Goal: Task Accomplishment & Management: Manage account settings

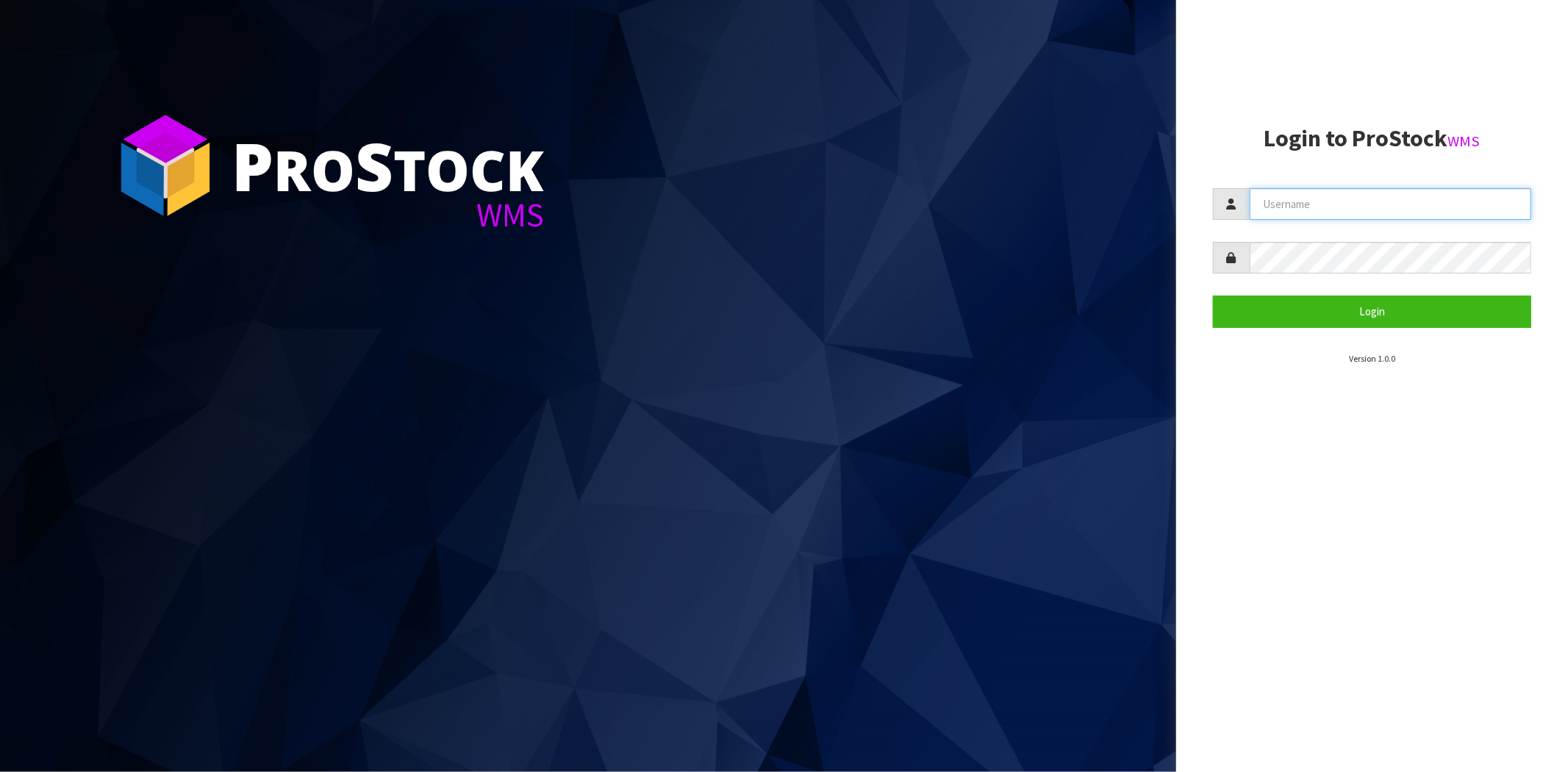
click at [1302, 197] on input "text" at bounding box center [1390, 204] width 281 height 32
type input "[PERSON_NAME][EMAIL_ADDRESS][DOMAIN_NAME]"
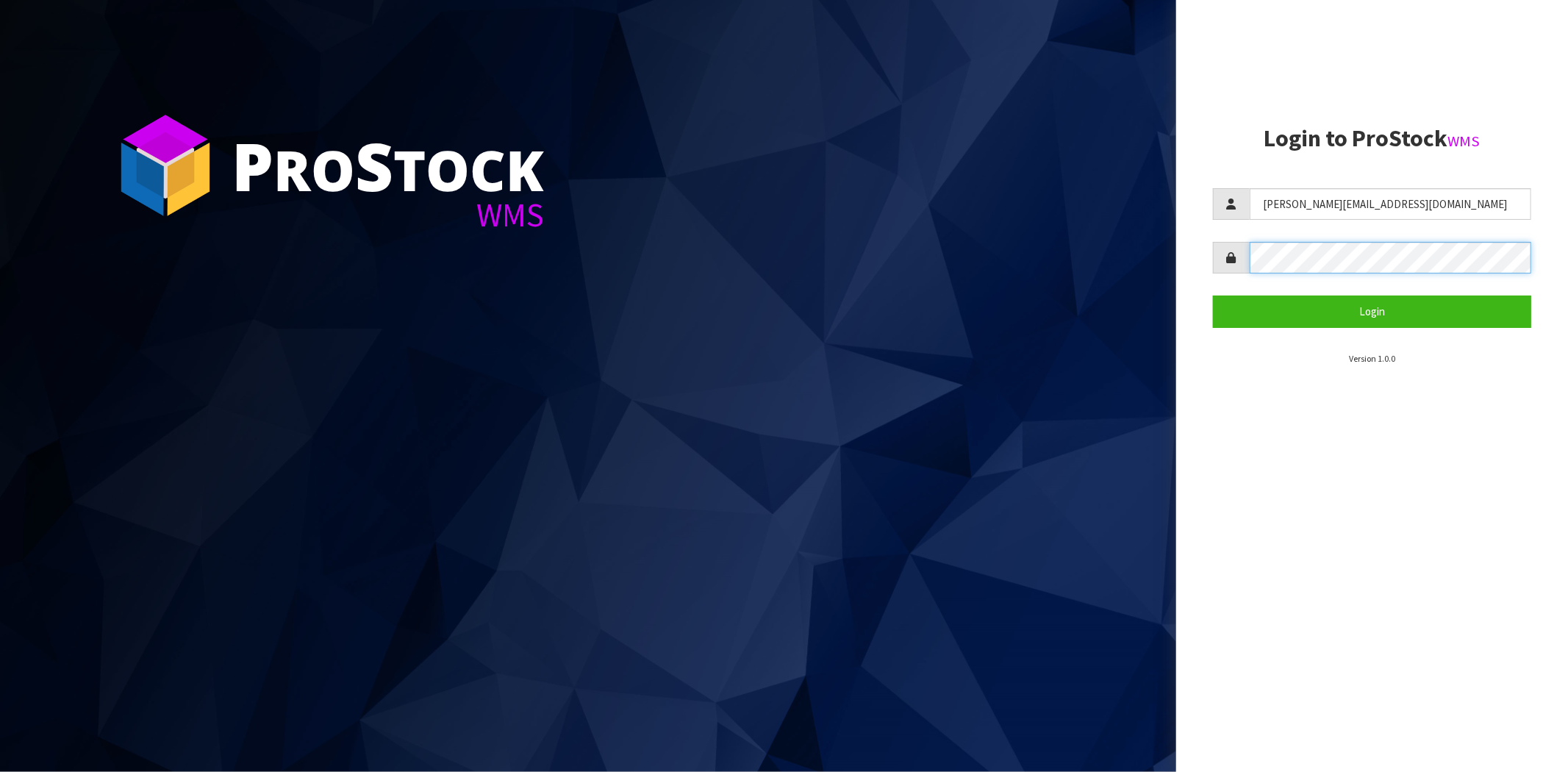
click at [1213, 295] on button "Login" at bounding box center [1372, 311] width 318 height 32
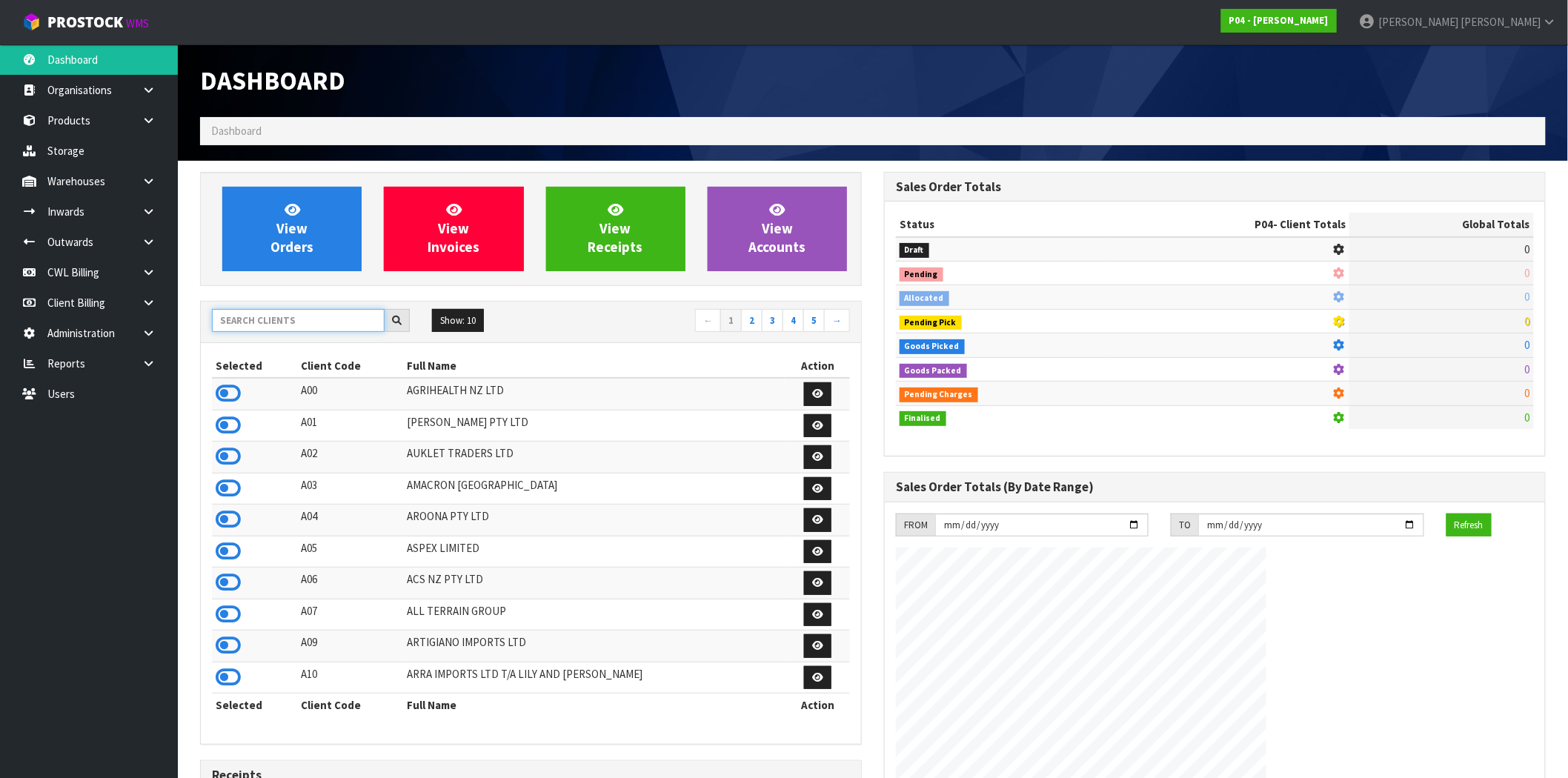
click at [260, 322] on input "text" at bounding box center [298, 320] width 173 height 23
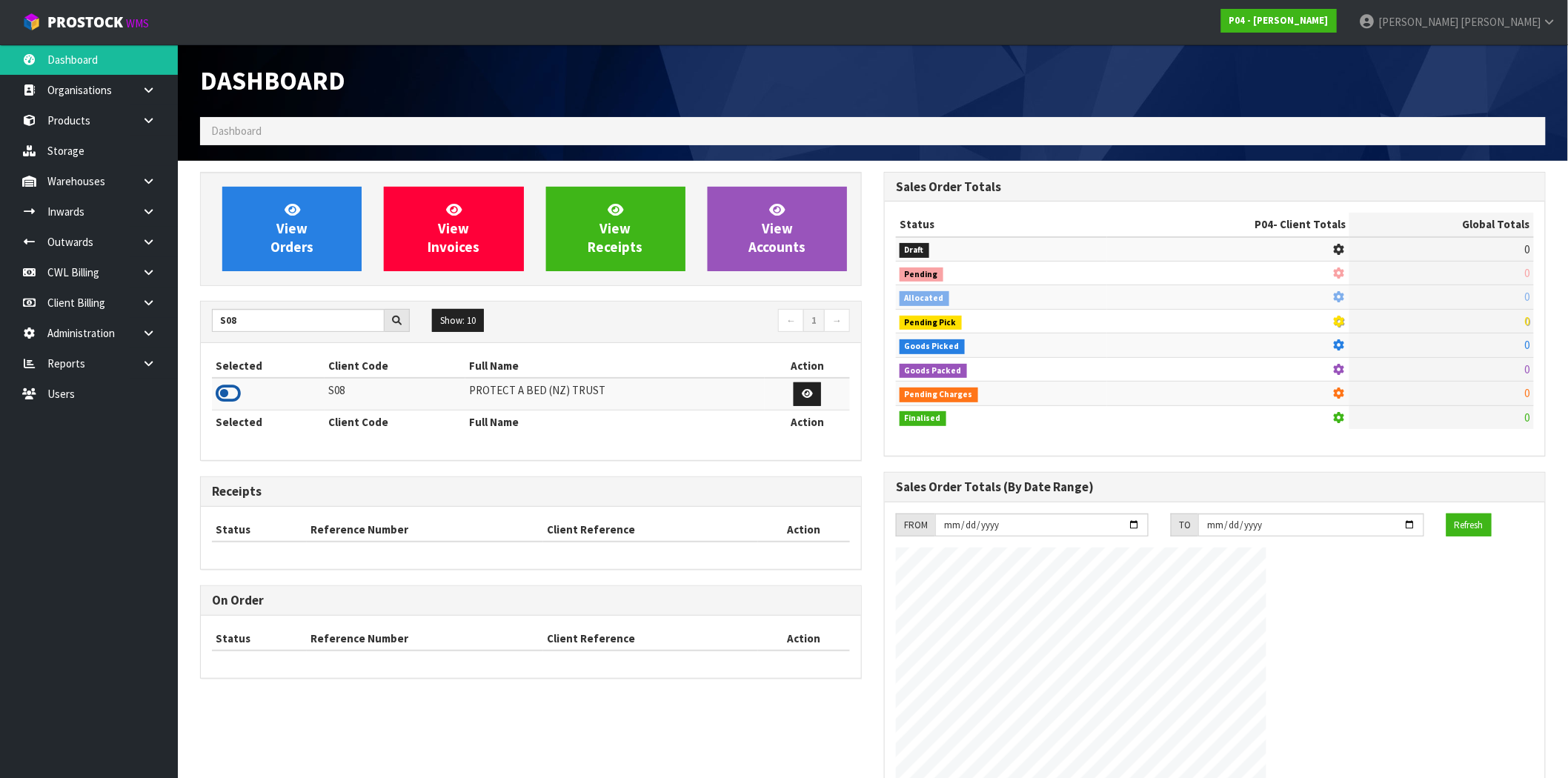
click at [227, 389] on icon at bounding box center [227, 393] width 25 height 23
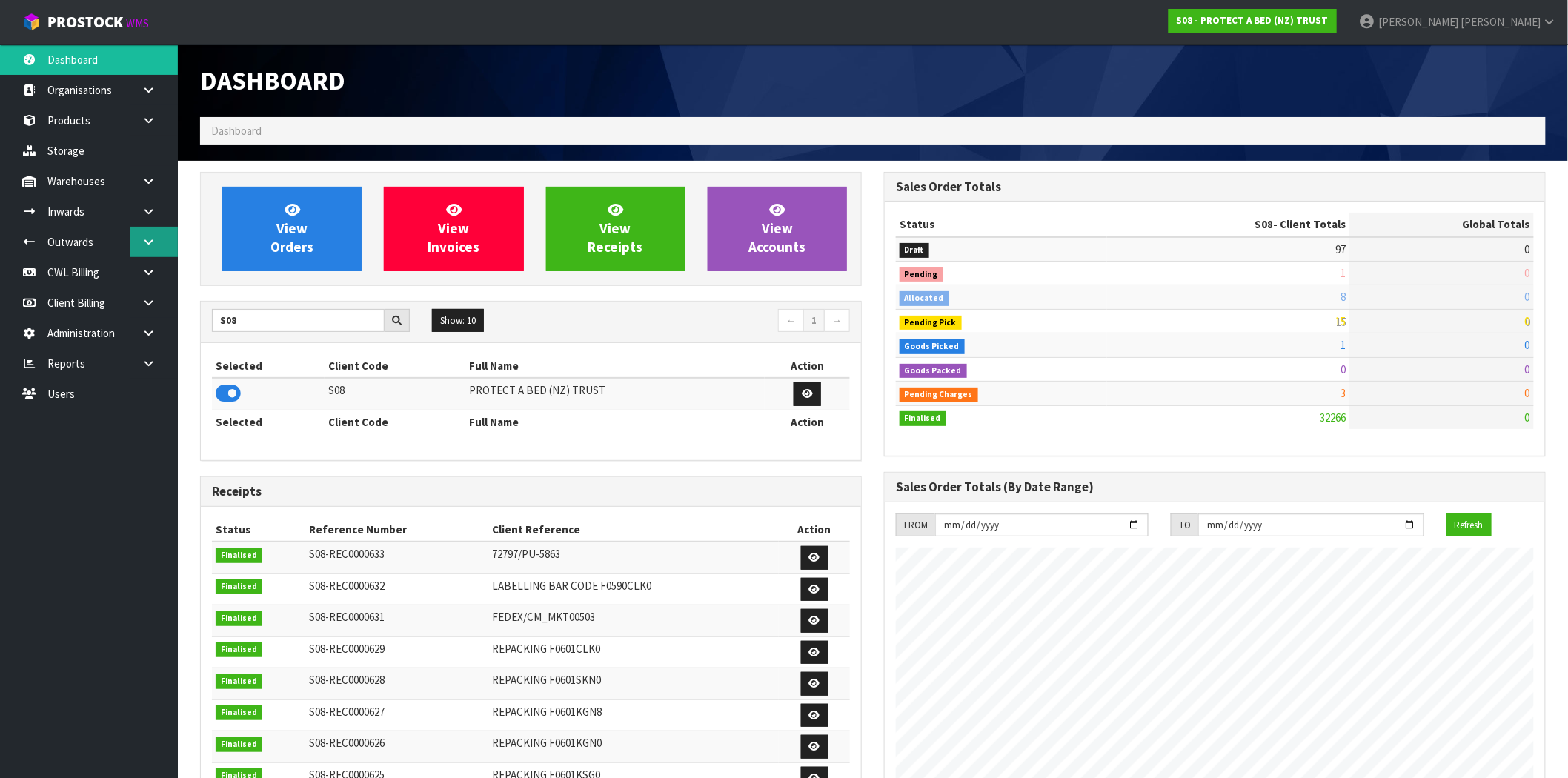
scroll to position [740117, 740295]
drag, startPoint x: 289, startPoint y: 326, endPoint x: 170, endPoint y: 327, distance: 119.0
click at [170, 327] on body "Toggle navigation ProStock WMS S08 - PROTECT A BED (NZ) TRUST [PERSON_NAME] Log…" at bounding box center [784, 389] width 1568 height 778
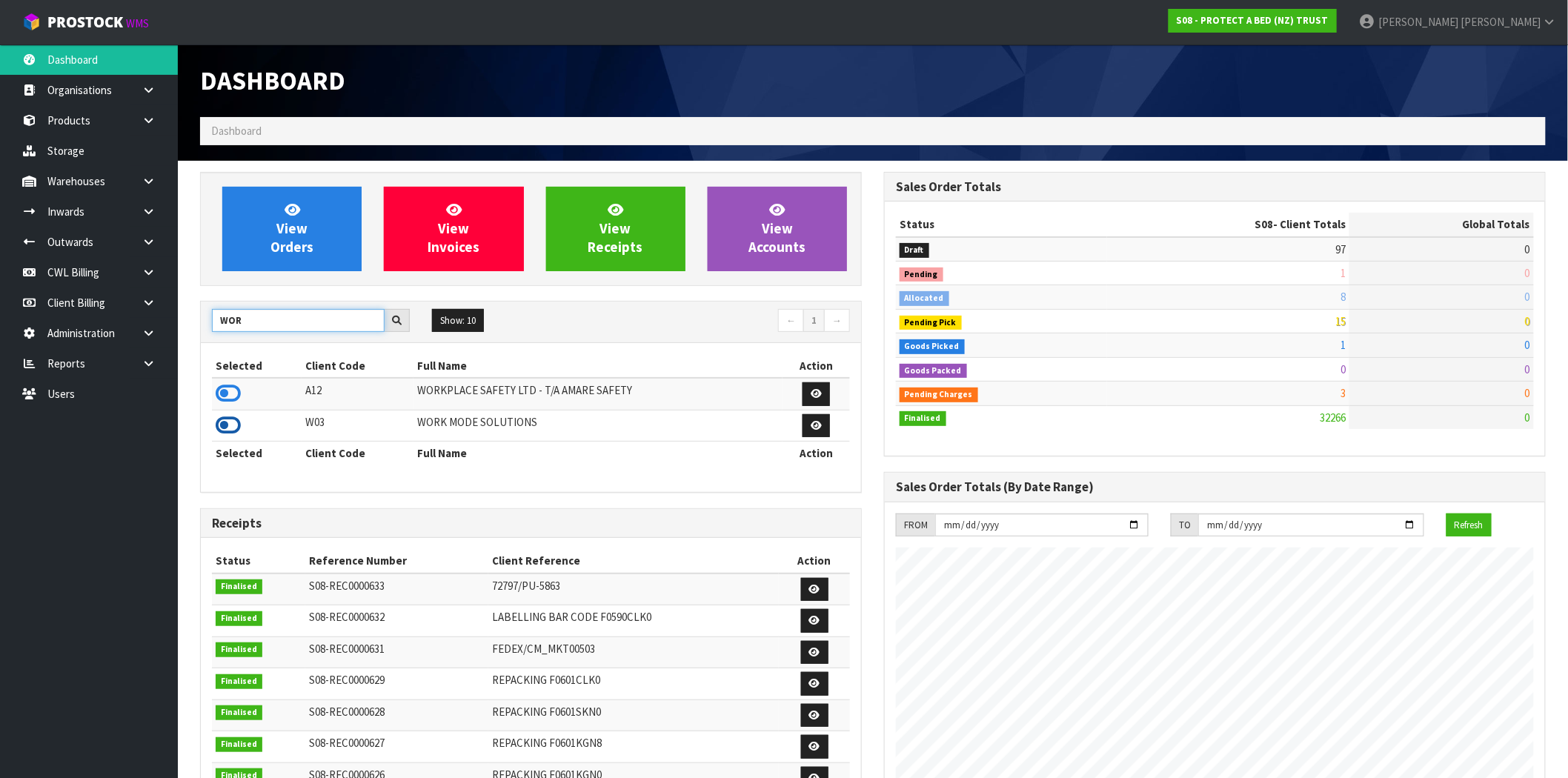
type input "WOR"
click at [225, 424] on icon at bounding box center [227, 426] width 25 height 23
click at [148, 248] on link at bounding box center [154, 242] width 48 height 31
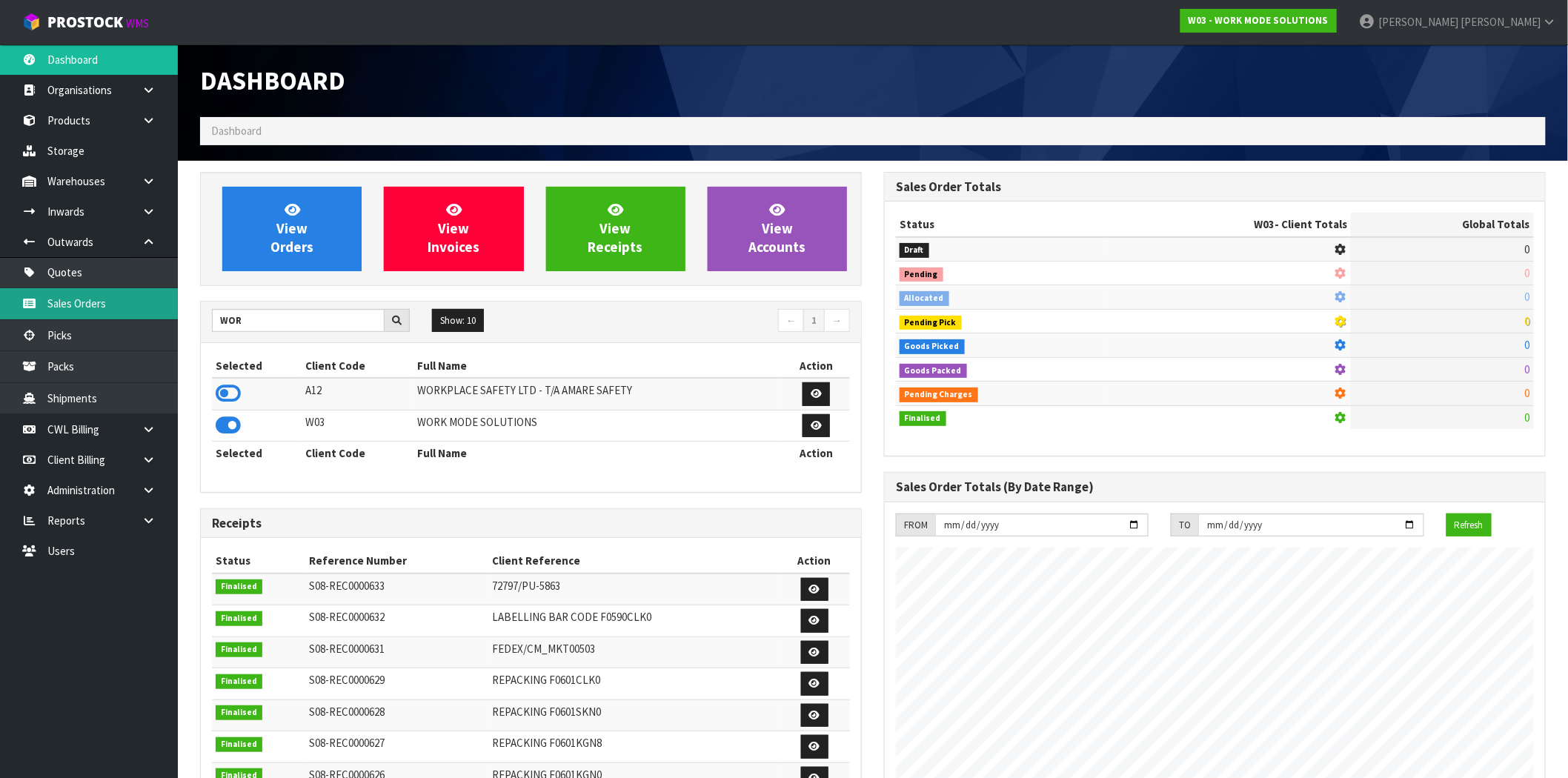
click at [85, 308] on link "Sales Orders" at bounding box center [89, 304] width 178 height 31
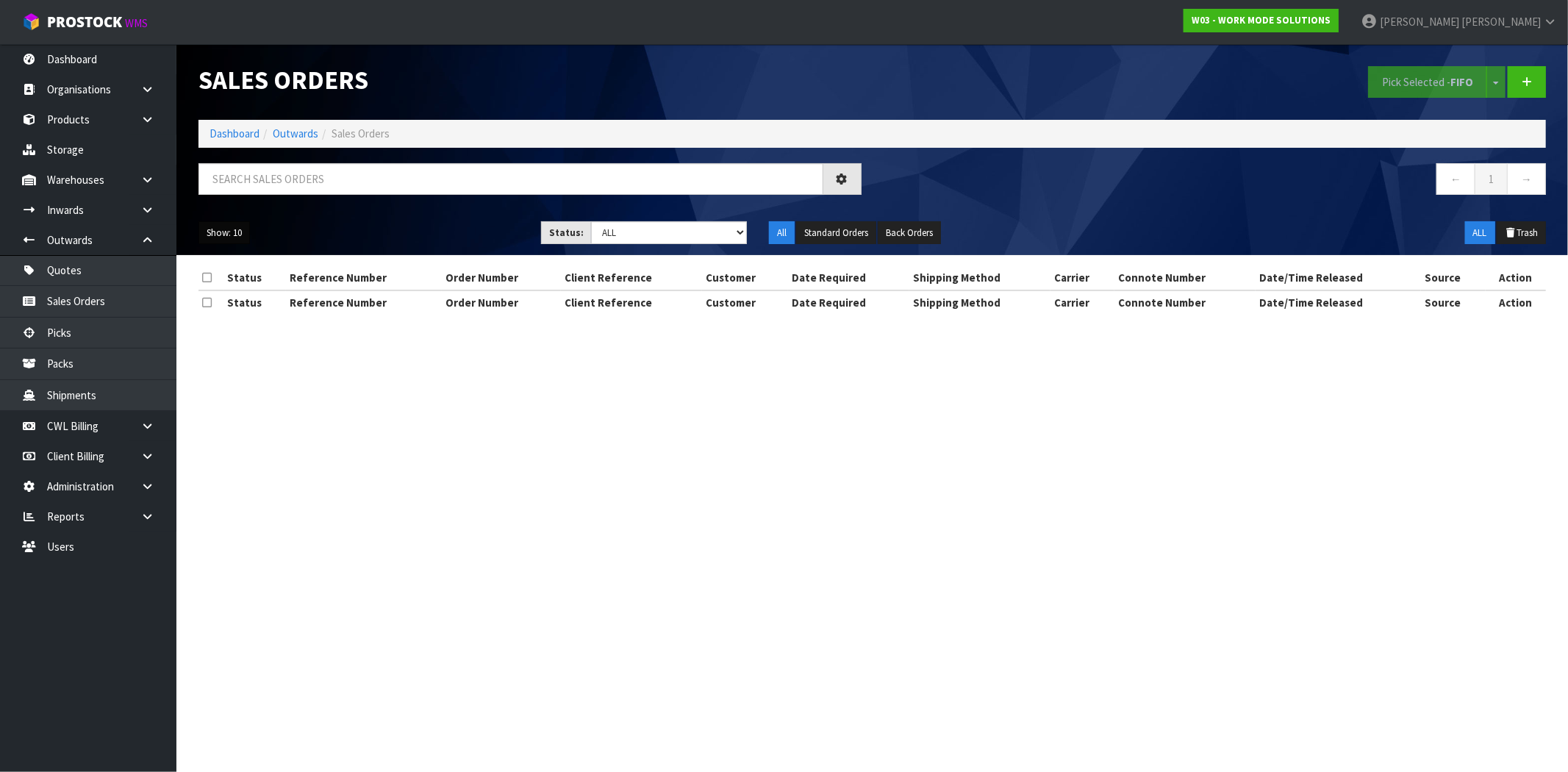
click at [231, 241] on button "Show: 10" at bounding box center [224, 233] width 51 height 23
click at [244, 329] on link "50" at bounding box center [257, 320] width 116 height 20
click at [95, 274] on link "Quotes" at bounding box center [88, 270] width 177 height 30
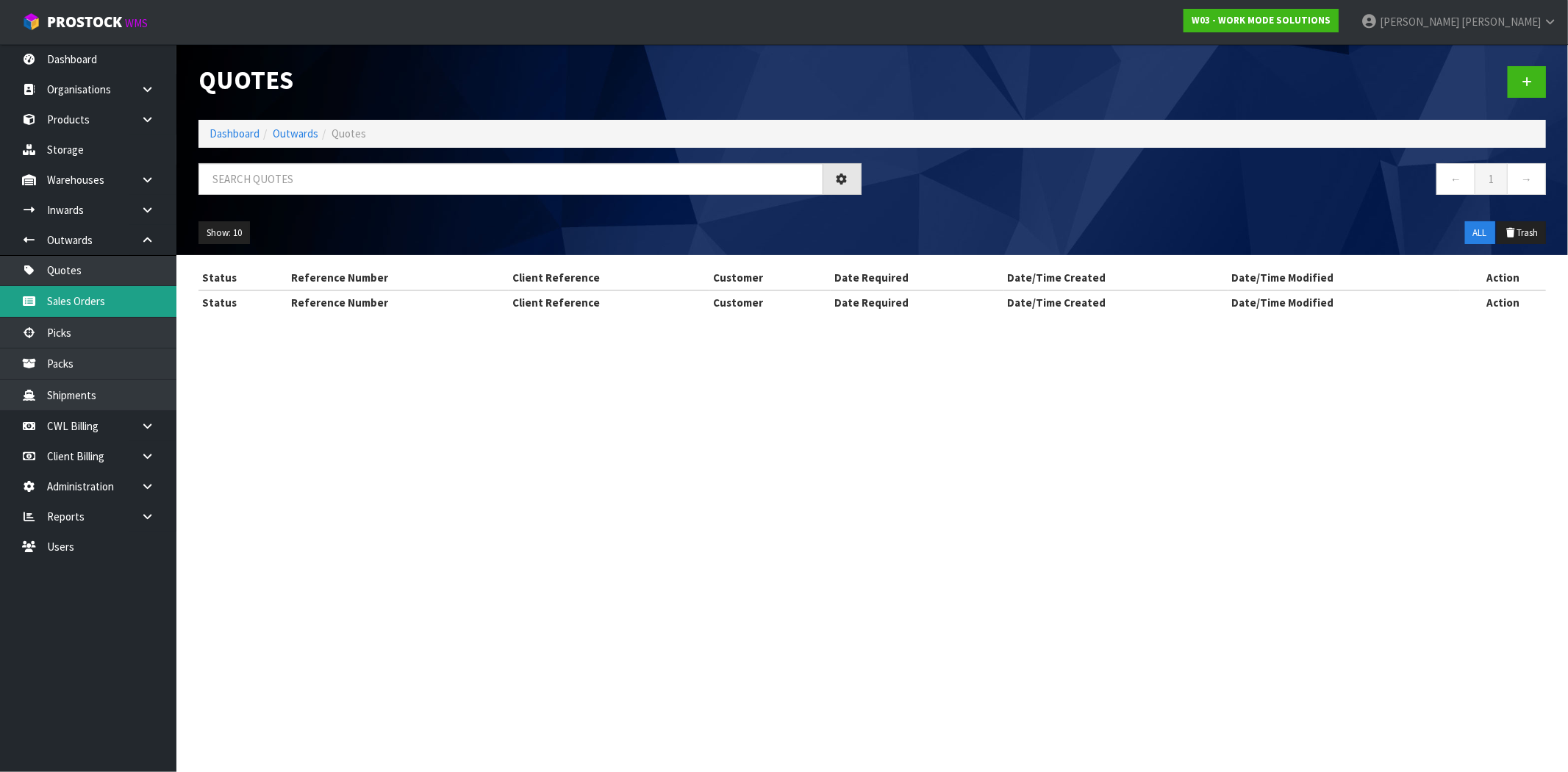
click at [91, 303] on link "Sales Orders" at bounding box center [88, 302] width 177 height 30
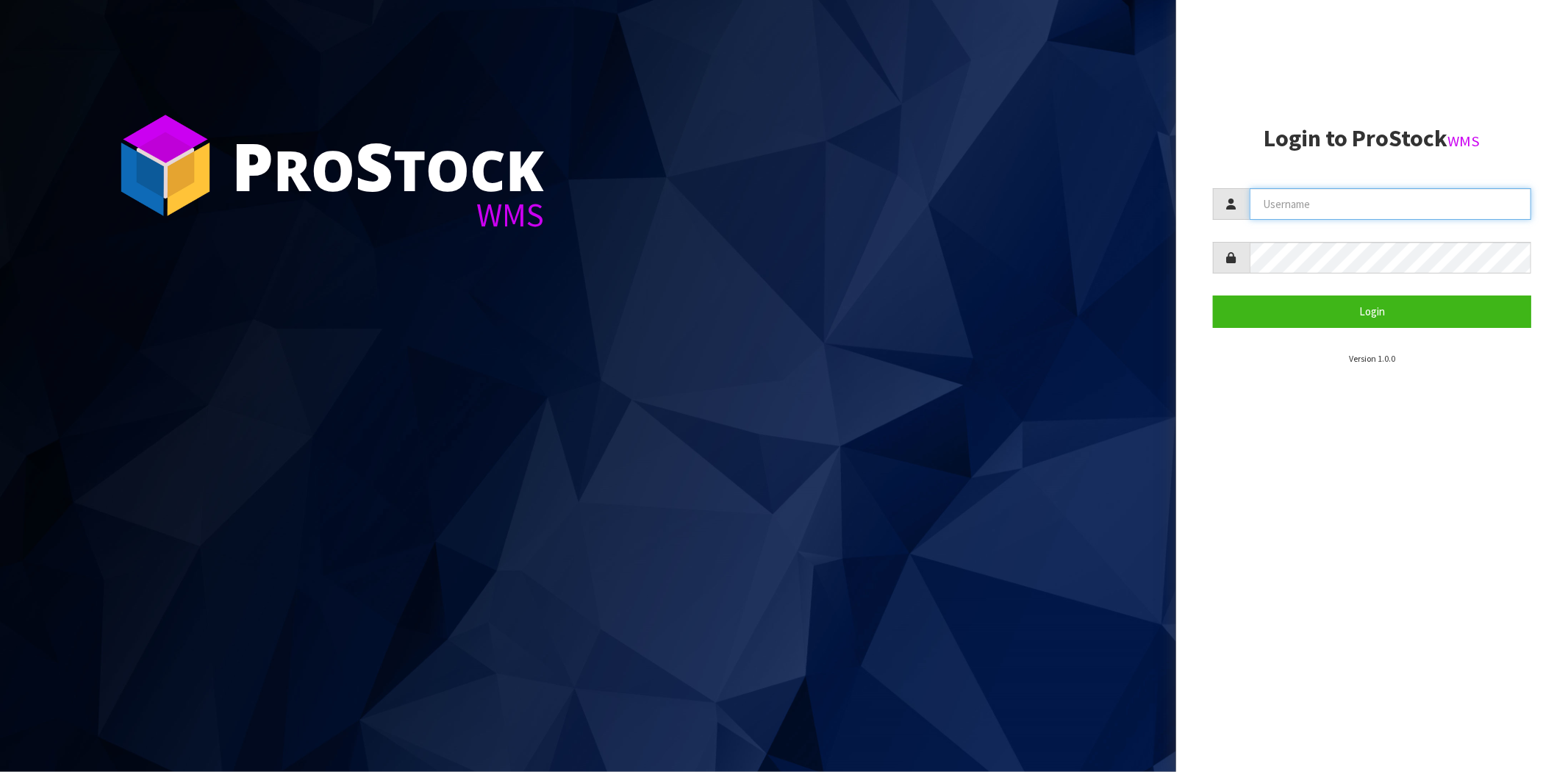
click at [1317, 210] on input "text" at bounding box center [1390, 204] width 281 height 32
type input "[PERSON_NAME][EMAIL_ADDRESS][DOMAIN_NAME]"
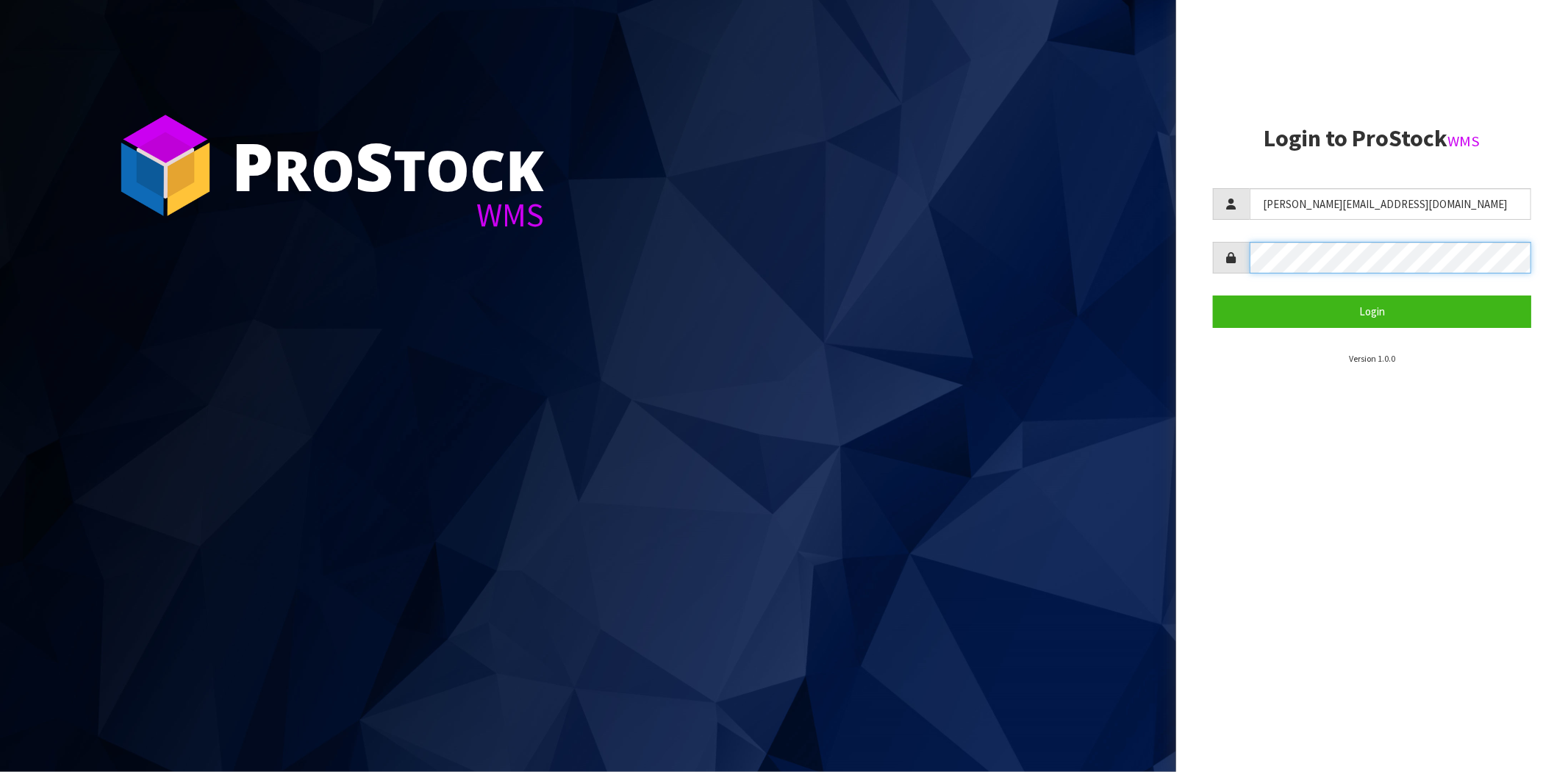
click at [1213, 295] on button "Login" at bounding box center [1372, 311] width 318 height 32
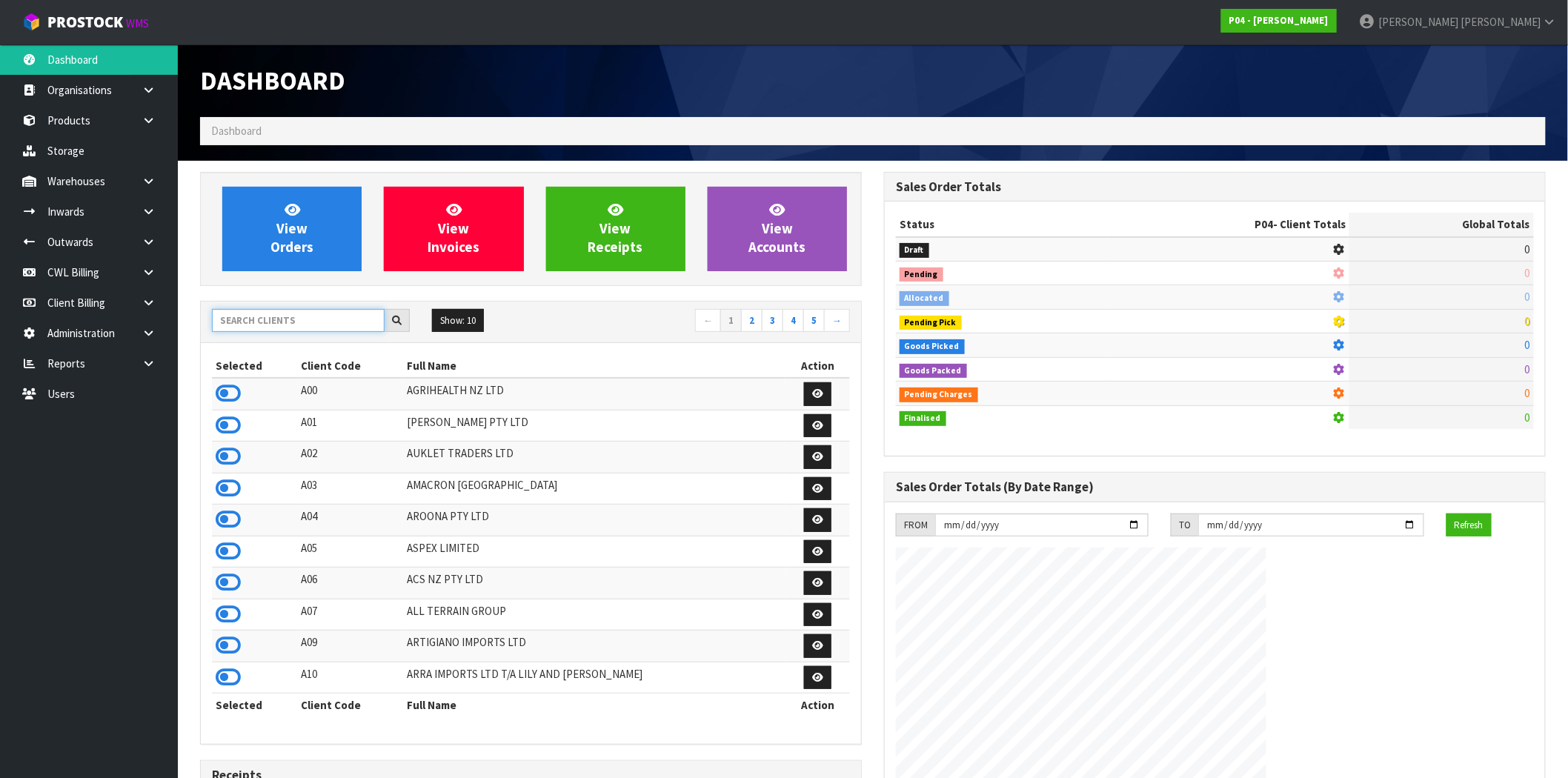
click at [322, 316] on input "text" at bounding box center [298, 320] width 173 height 23
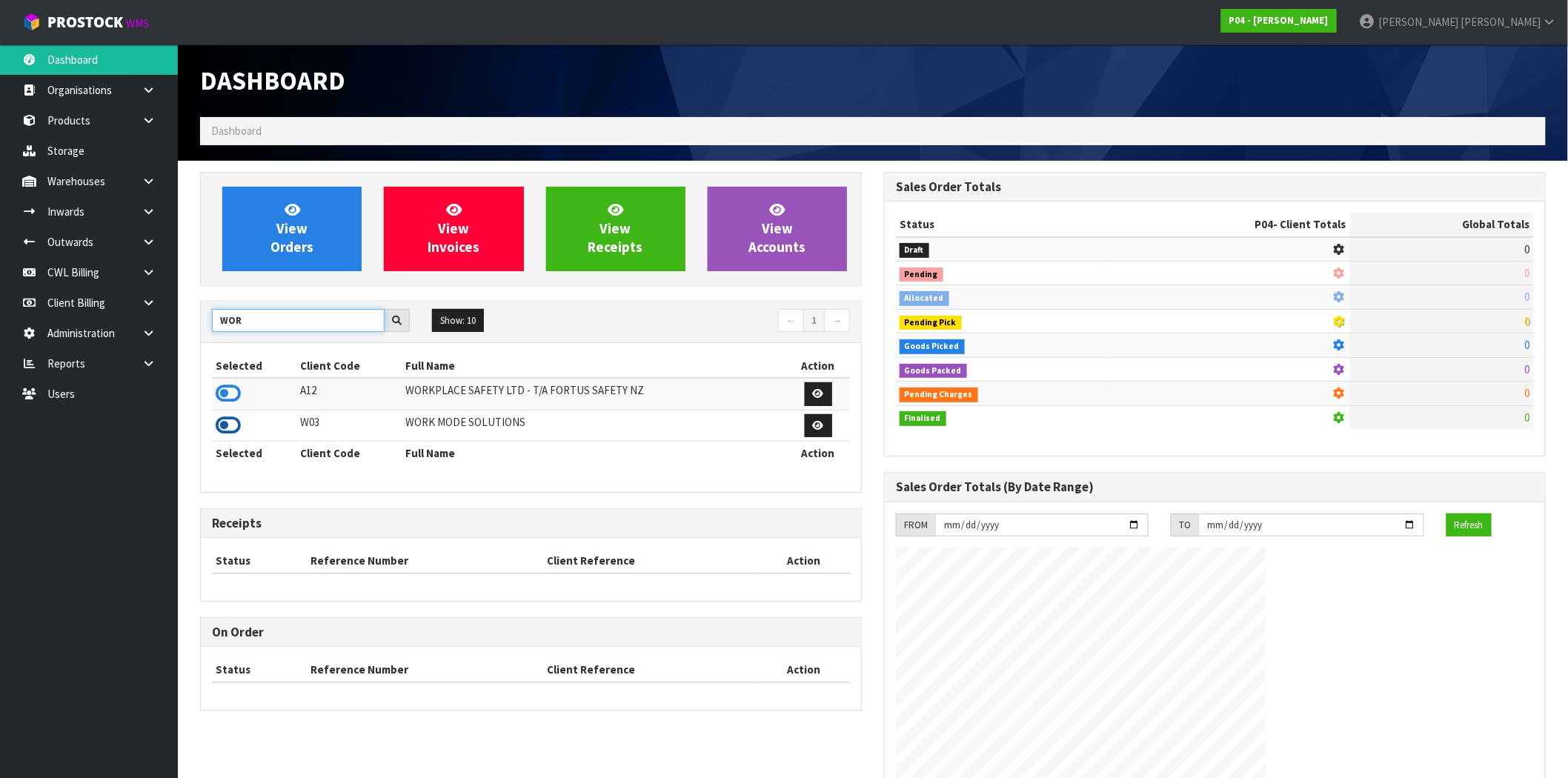
type input "WOR"
click at [227, 426] on icon at bounding box center [227, 426] width 25 height 23
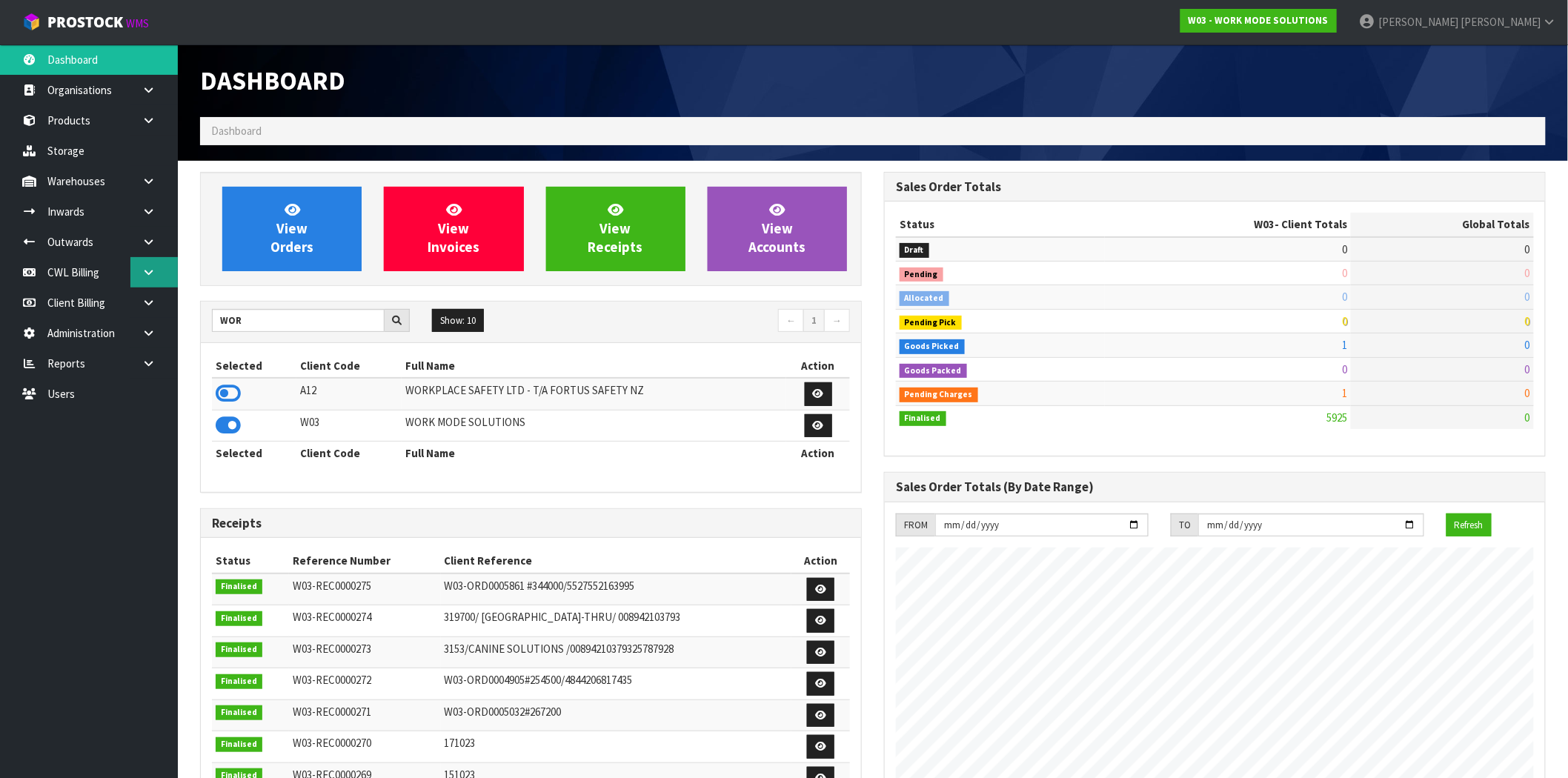
scroll to position [1003, 684]
click at [145, 236] on icon at bounding box center [148, 242] width 14 height 11
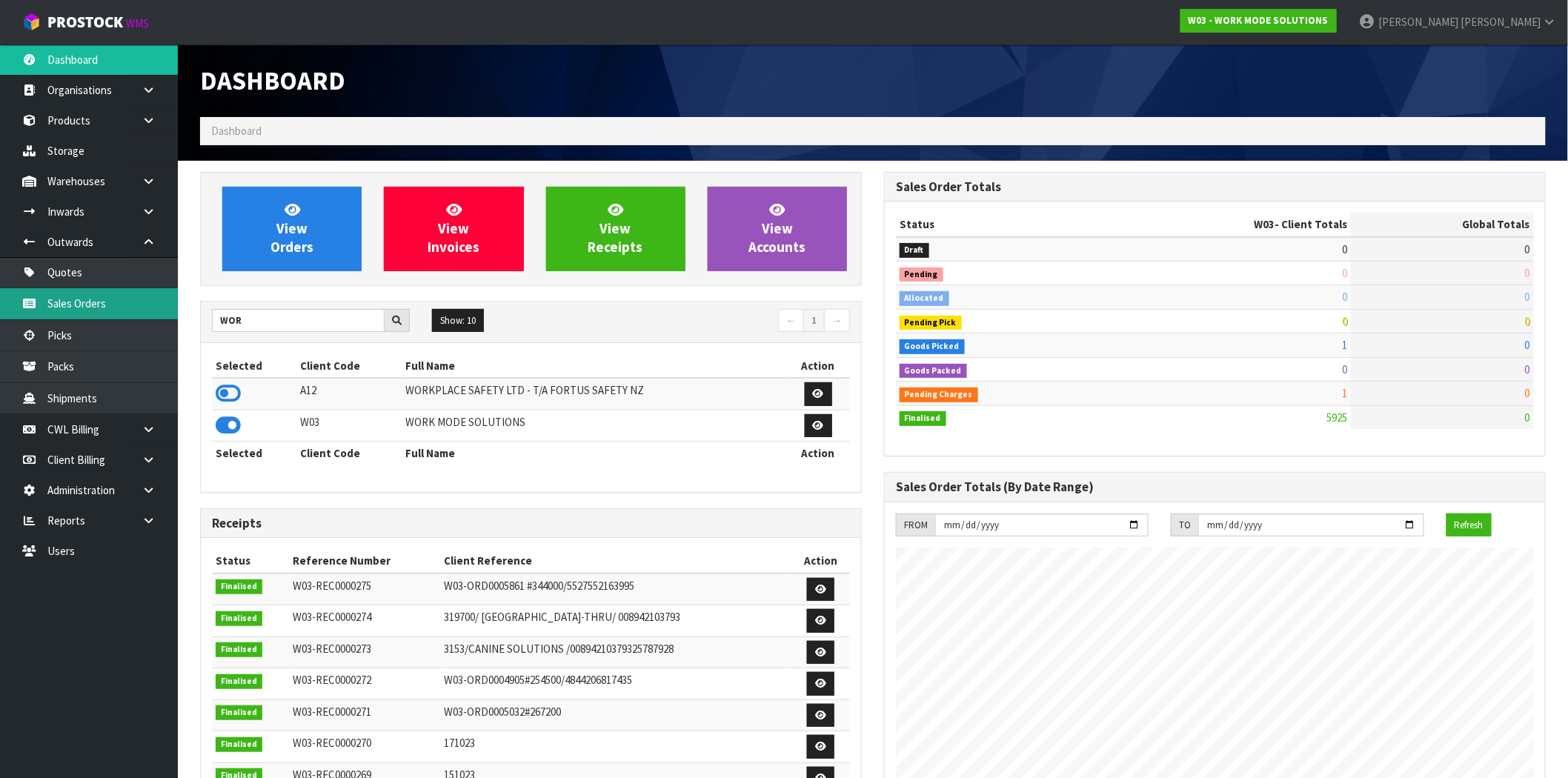
click at [101, 301] on link "Sales Orders" at bounding box center [89, 304] width 178 height 31
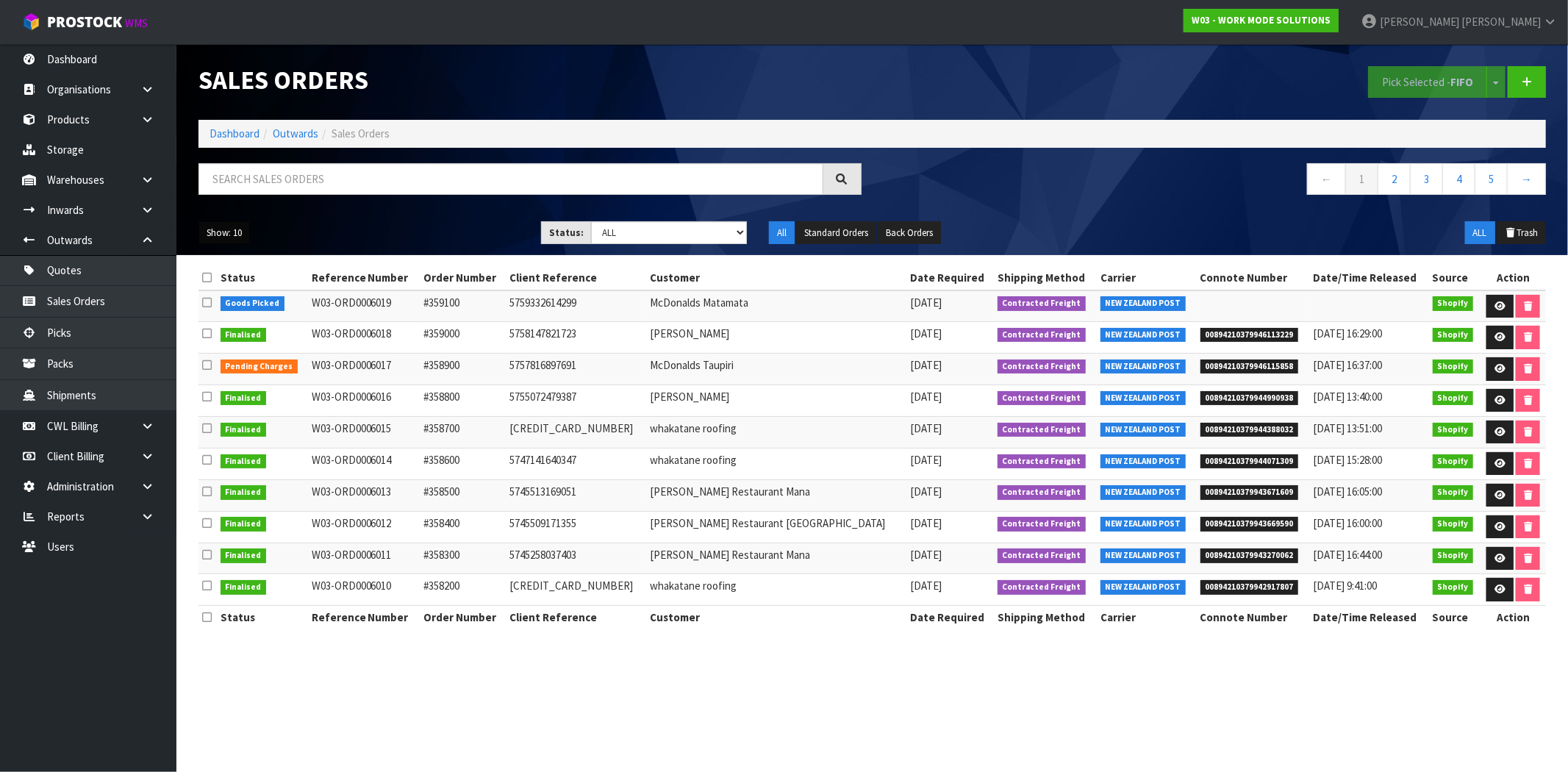
click at [229, 238] on button "Show: 10" at bounding box center [224, 233] width 51 height 23
click at [248, 324] on link "50" at bounding box center [257, 320] width 116 height 20
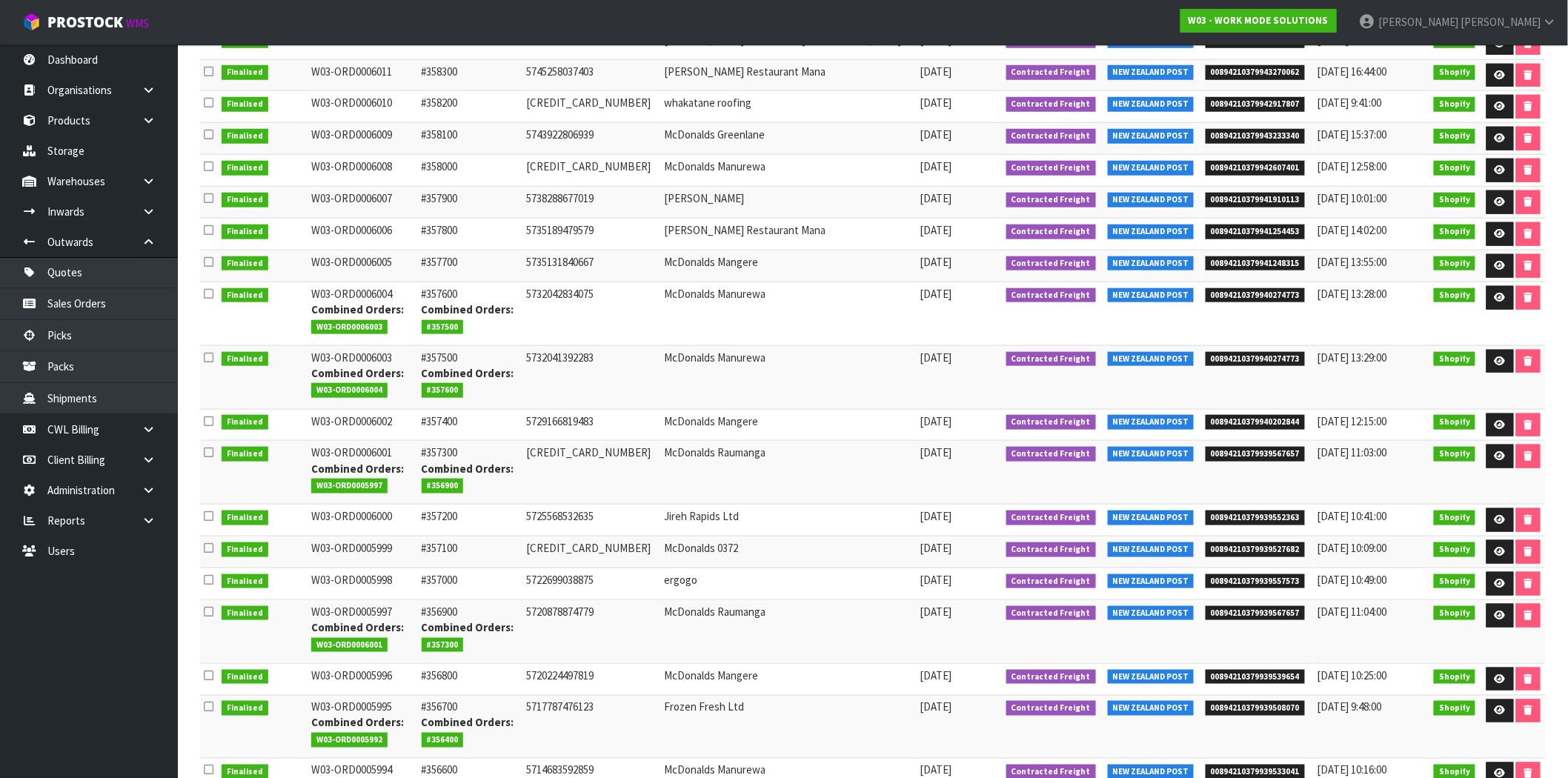
scroll to position [493, 0]
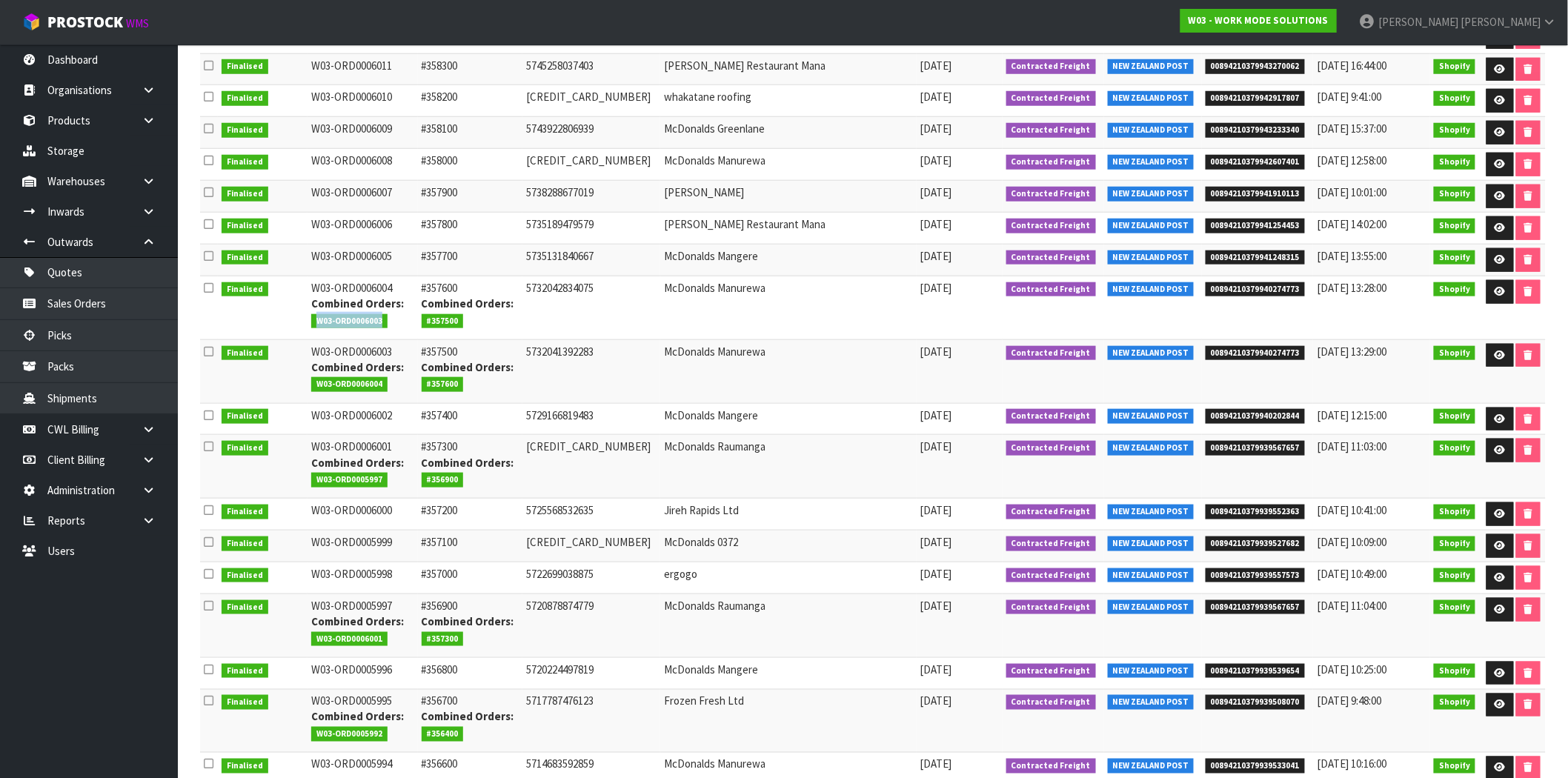
drag, startPoint x: 389, startPoint y: 319, endPoint x: 322, endPoint y: 321, distance: 67.0
click at [322, 321] on span "W03-ORD0006003" at bounding box center [349, 322] width 77 height 15
click at [330, 388] on span "W03-ORD0006004" at bounding box center [349, 385] width 77 height 15
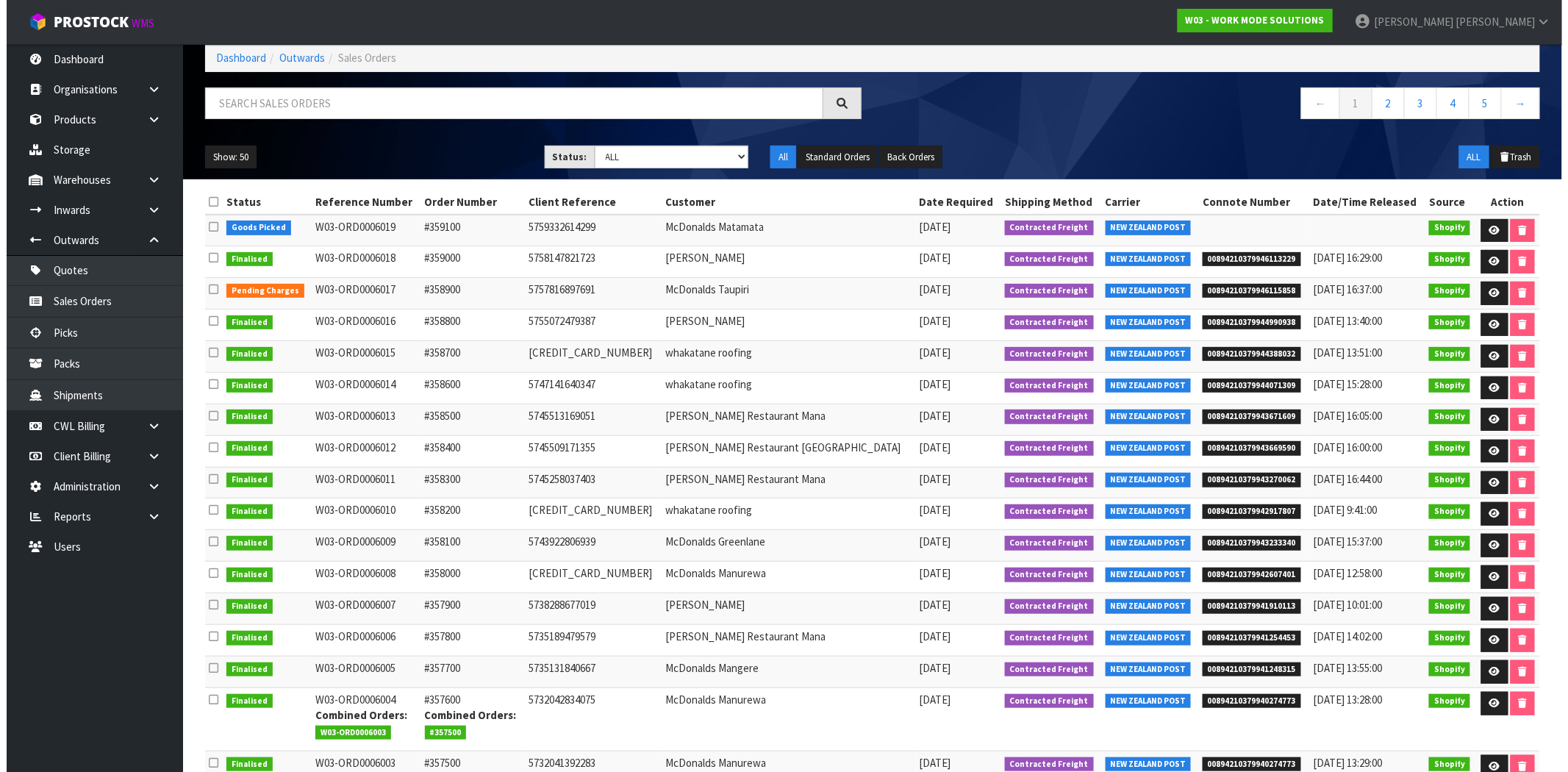
scroll to position [0, 0]
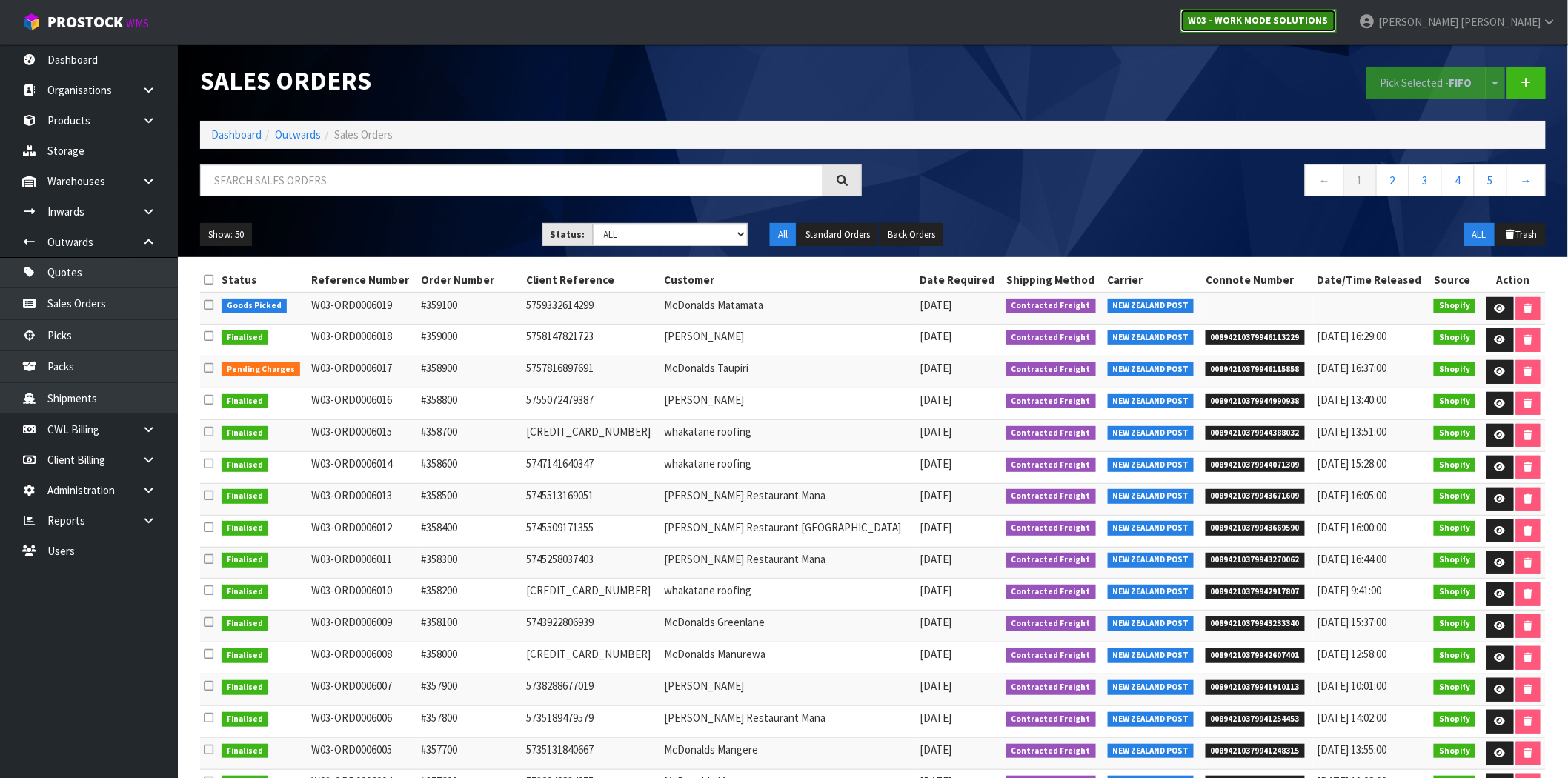
click at [1329, 23] on strong "W03 - WORK MODE SOLUTIONS" at bounding box center [1258, 20] width 140 height 13
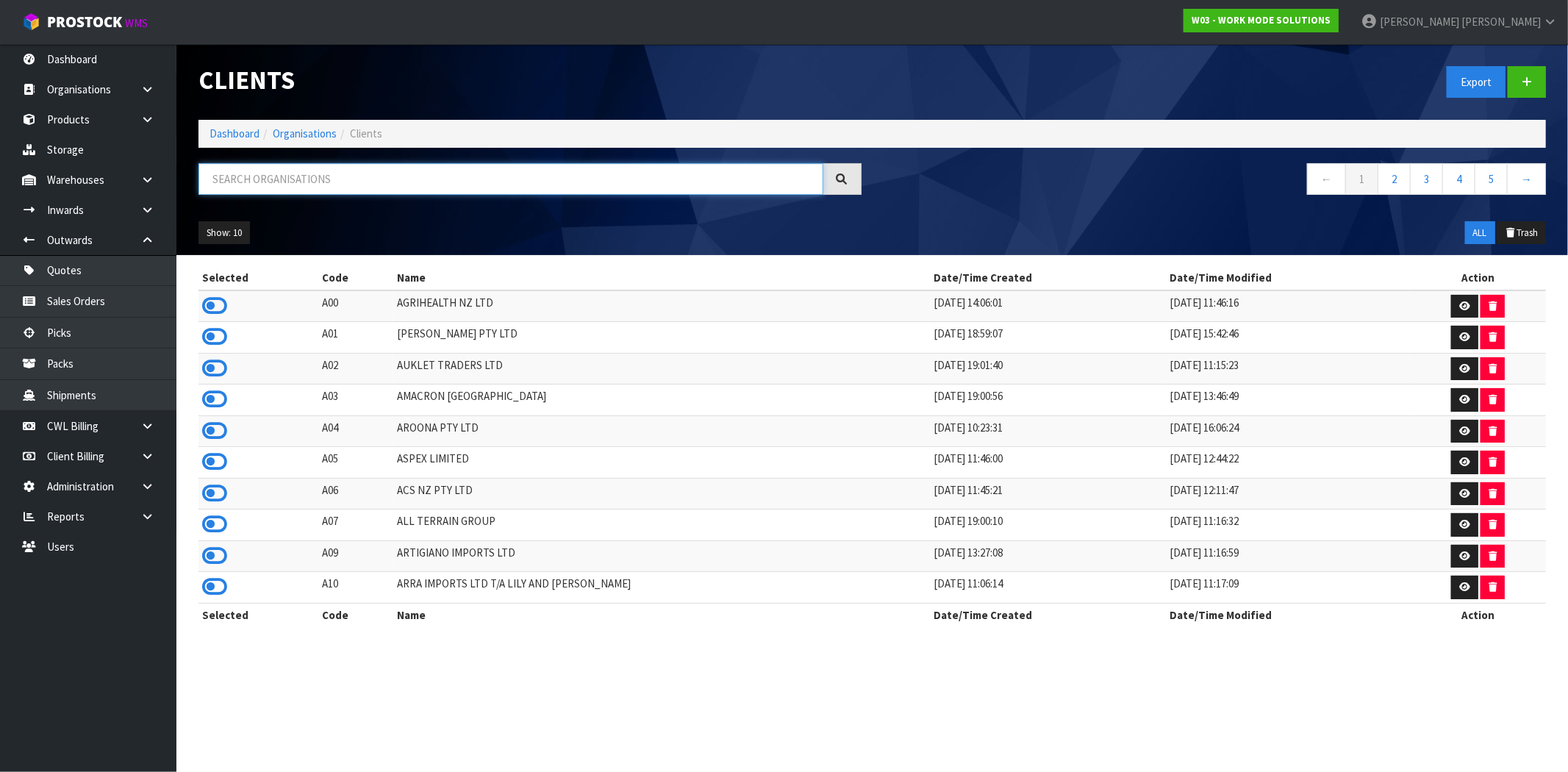
click at [295, 182] on input "text" at bounding box center [510, 179] width 624 height 32
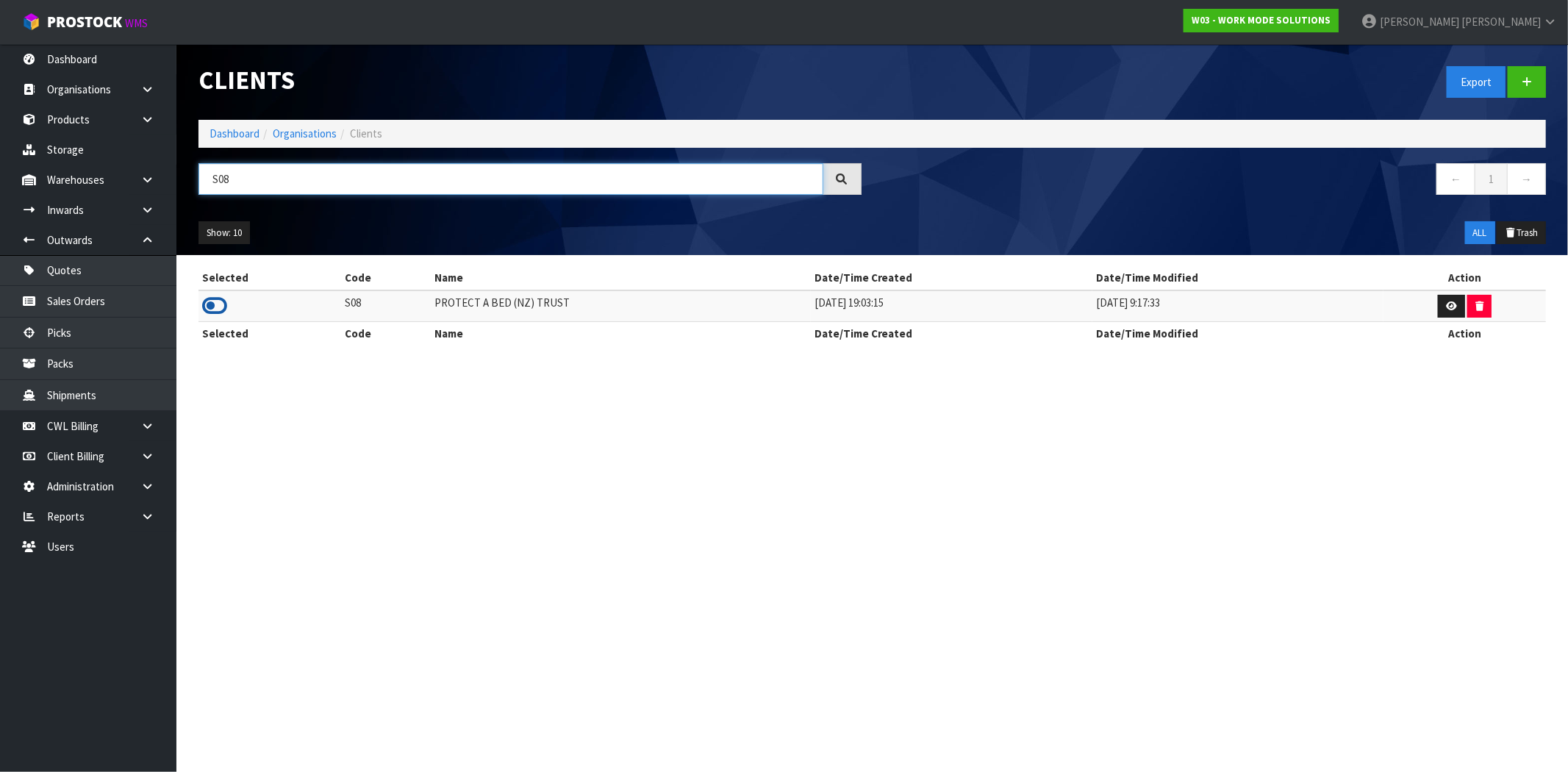
type input "S08"
click at [219, 309] on icon at bounding box center [214, 306] width 25 height 22
click at [95, 300] on link "Sales Orders" at bounding box center [88, 302] width 177 height 30
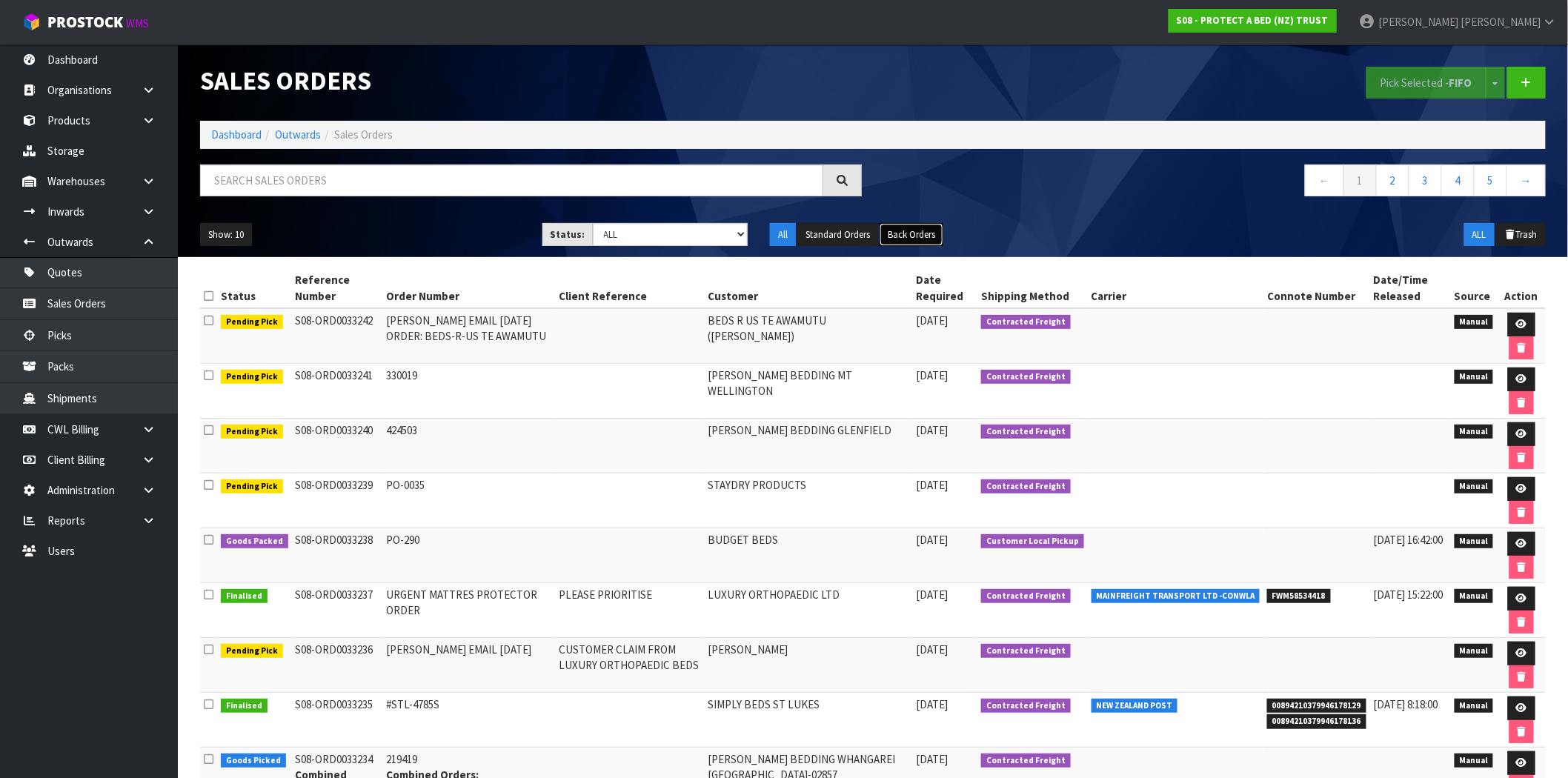
click at [906, 235] on button "Back Orders" at bounding box center [911, 235] width 64 height 23
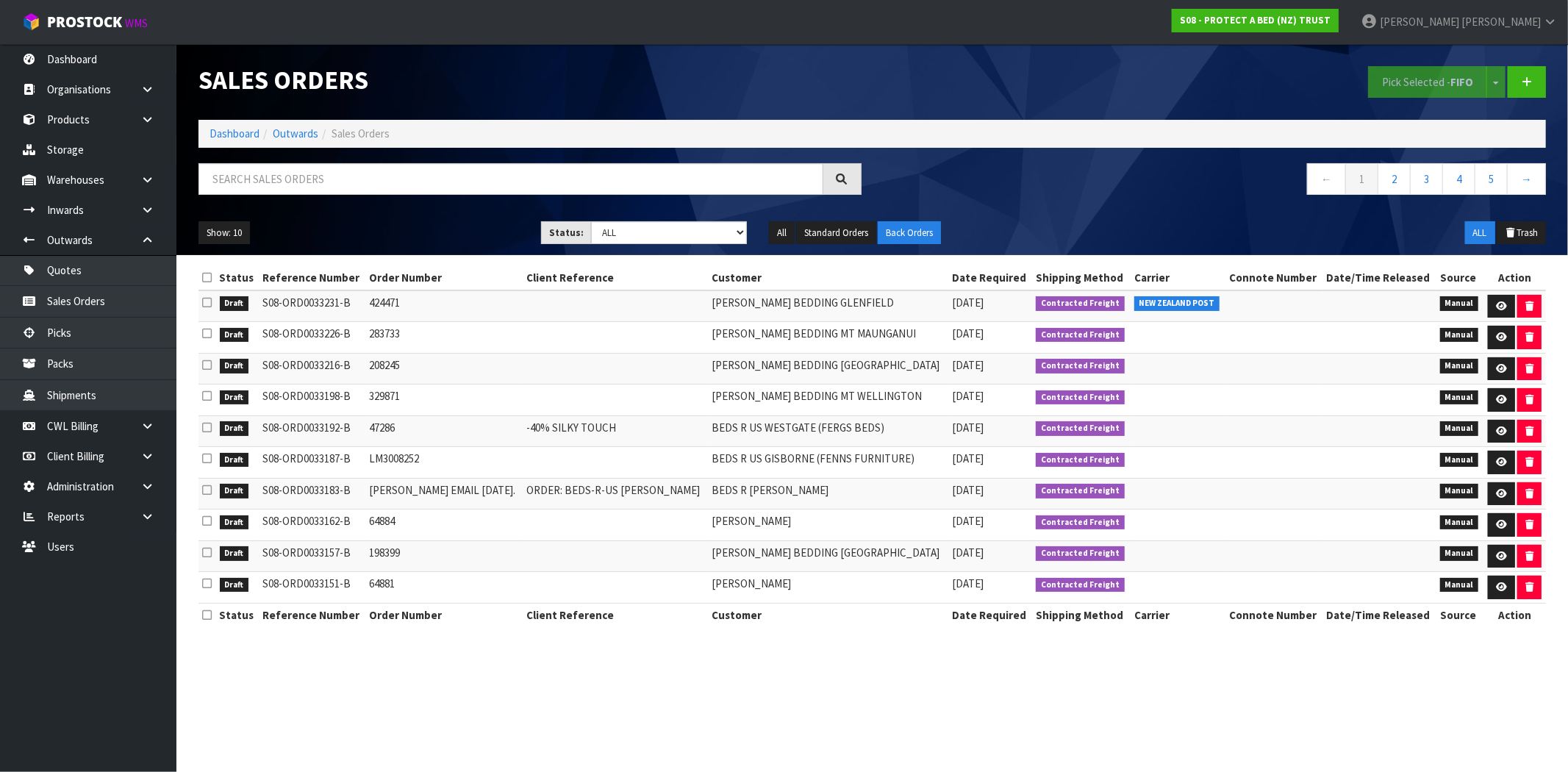
drag, startPoint x: 342, startPoint y: 428, endPoint x: 263, endPoint y: 430, distance: 79.0
click at [263, 430] on td "S08-ORD0033192-B" at bounding box center [312, 431] width 106 height 32
drag, startPoint x: 413, startPoint y: 302, endPoint x: 361, endPoint y: 305, distance: 52.1
click at [361, 305] on tr "Draft S08-ORD0033231-B 424471 HARVEY NORMAN BEDDING GLENFIELD 03/09/2025 Contra…" at bounding box center [872, 306] width 1347 height 32
click at [393, 305] on td "424471" at bounding box center [444, 306] width 158 height 32
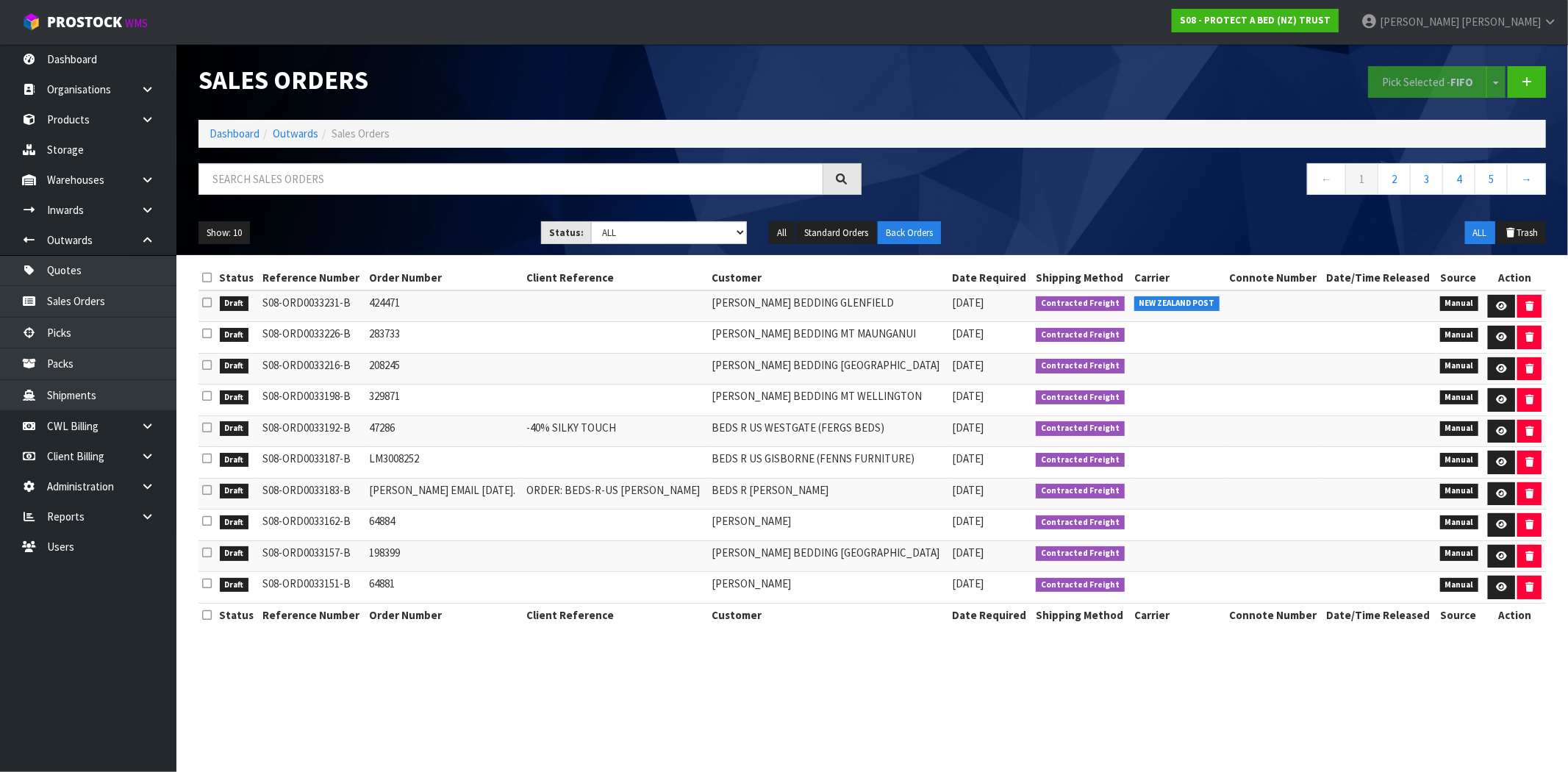
drag, startPoint x: 342, startPoint y: 305, endPoint x: 262, endPoint y: 310, distance: 80.2
click at [262, 310] on td "S08-ORD0033231-B" at bounding box center [312, 306] width 106 height 32
